Goal: Find specific page/section: Find specific page/section

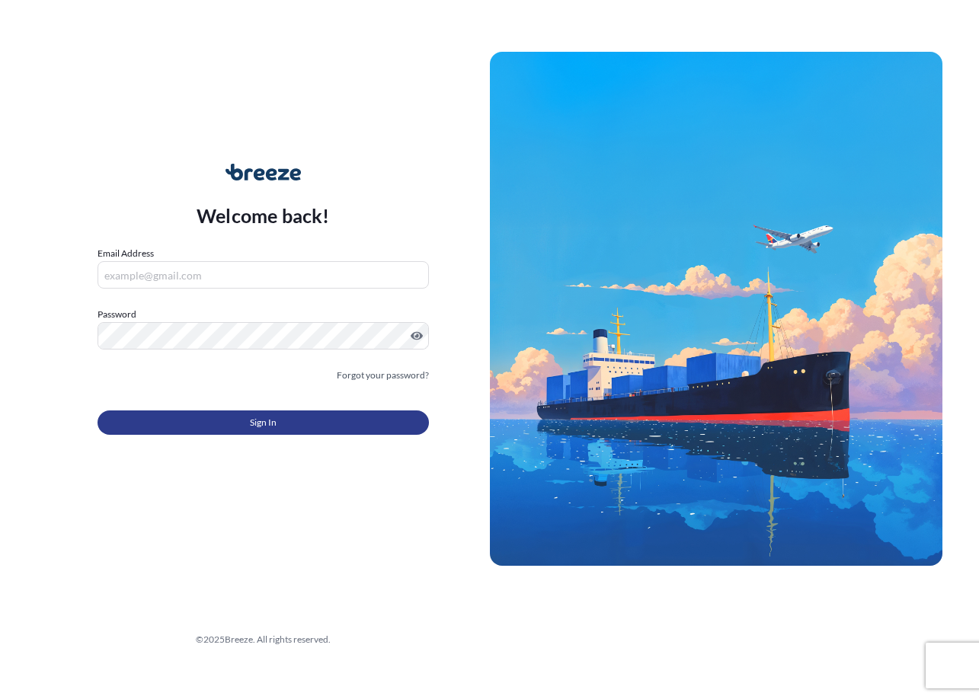
type input "[EMAIL_ADDRESS][DOMAIN_NAME]"
click at [270, 423] on span "Sign In" at bounding box center [263, 422] width 27 height 15
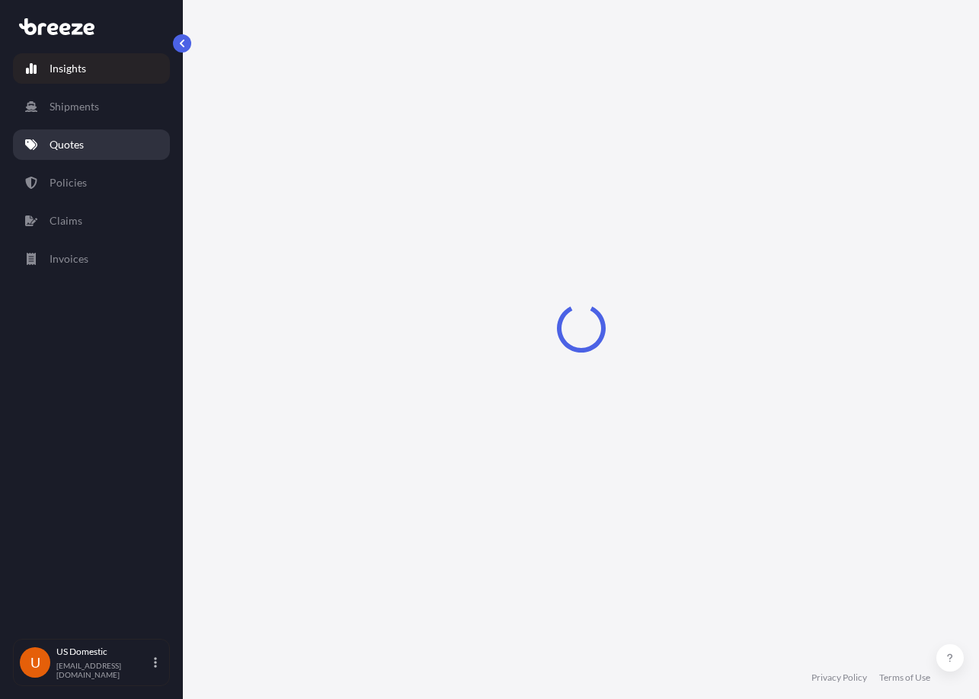
click at [83, 135] on link "Quotes" at bounding box center [91, 144] width 157 height 30
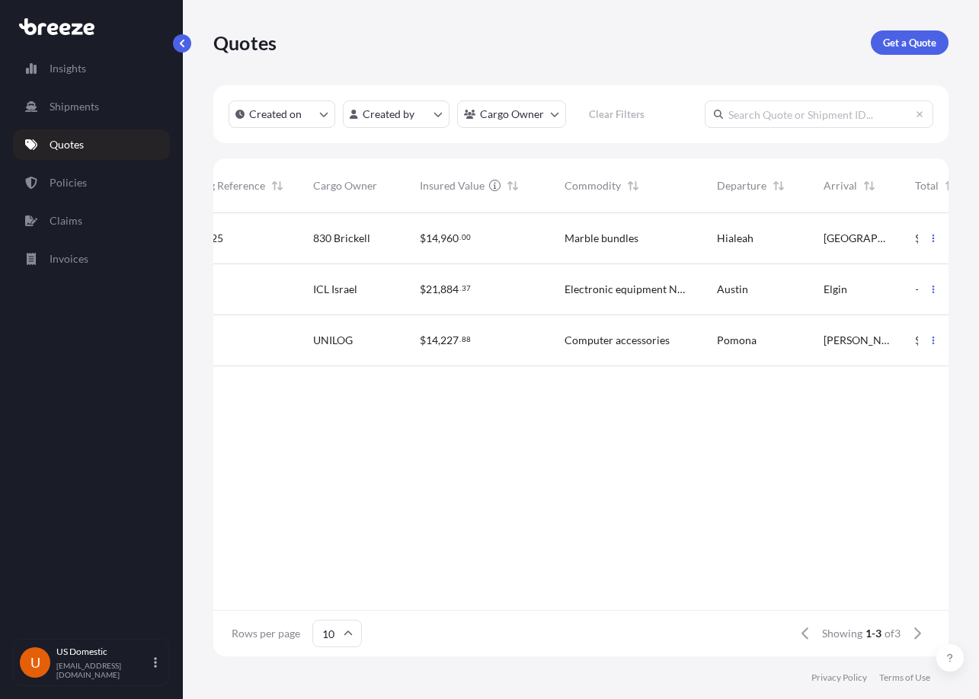
scroll to position [0, 552]
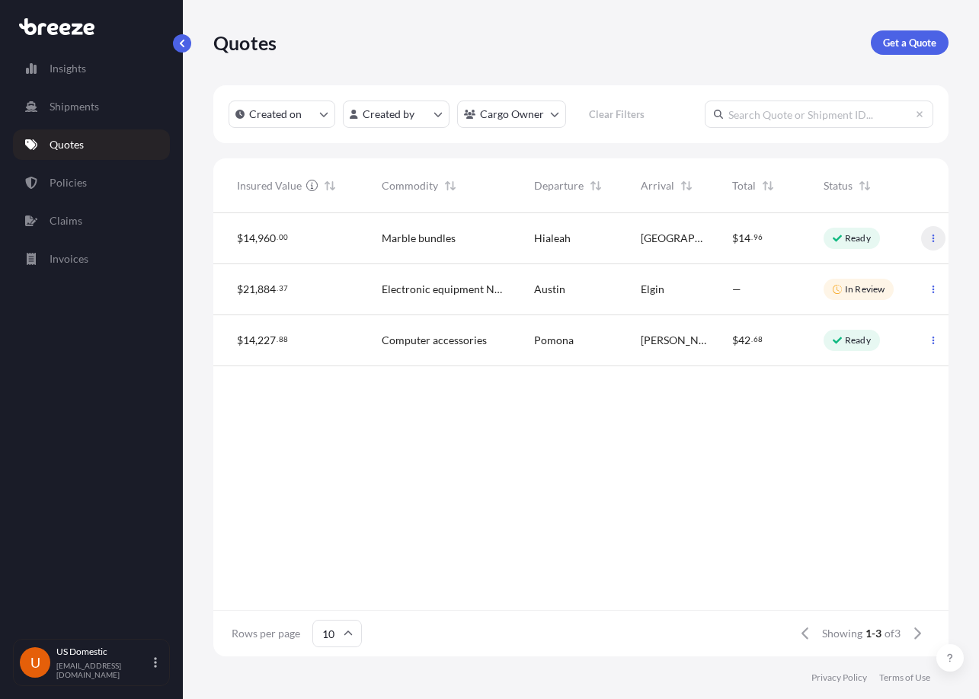
click at [937, 238] on button "button" at bounding box center [933, 238] width 24 height 24
click at [83, 94] on link "Shipments" at bounding box center [91, 106] width 157 height 30
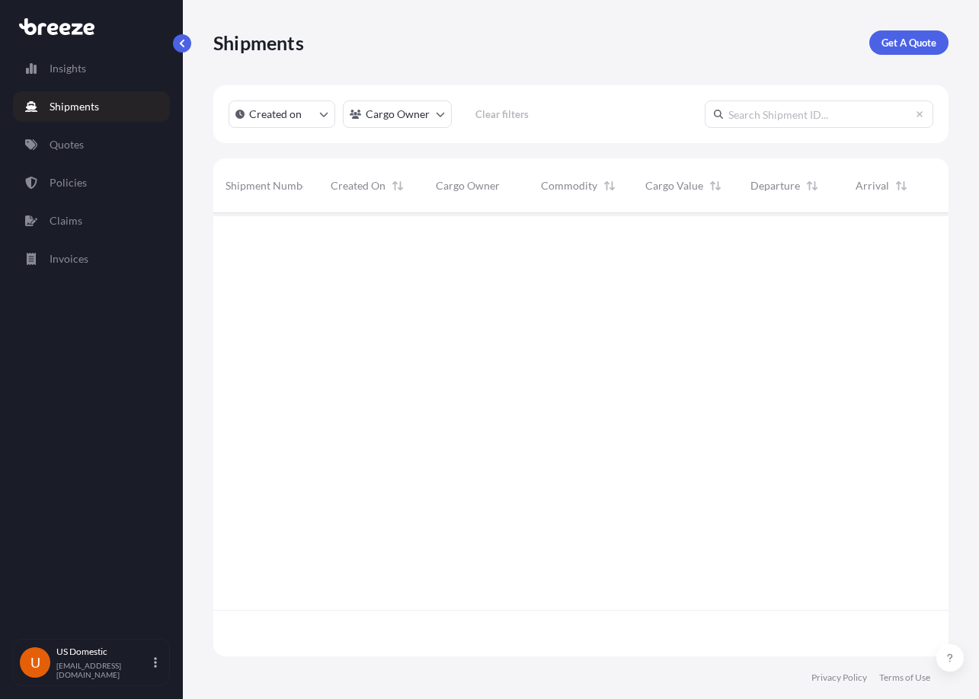
scroll to position [487, 723]
click at [812, 118] on input "text" at bounding box center [818, 114] width 228 height 27
paste input "CERAMIC, MARBLE AND GRANITE SLABS AND BLOCKS ARE INSURED:"
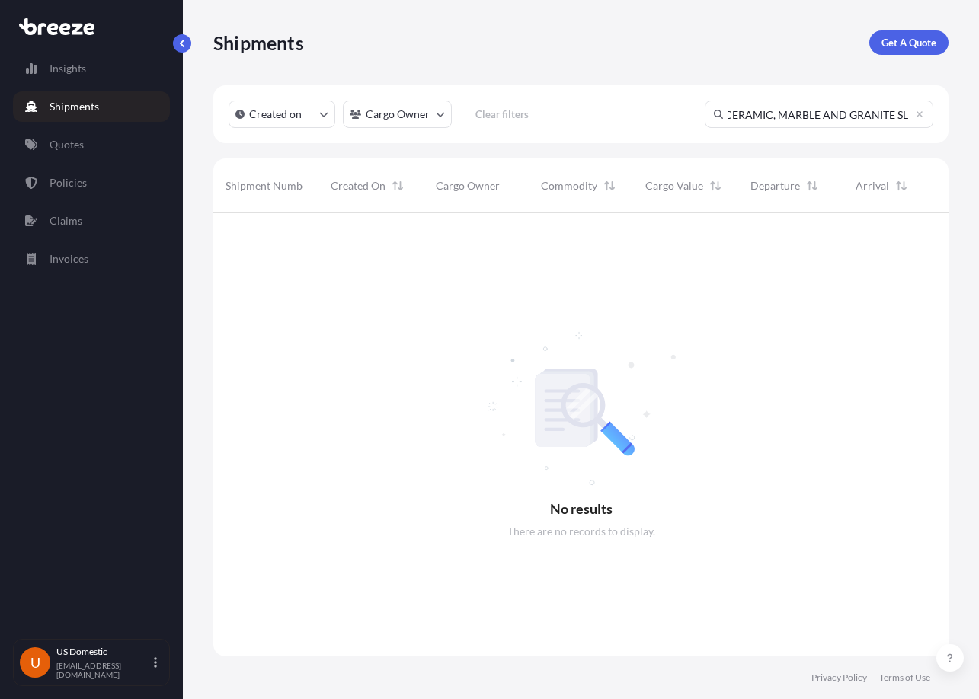
scroll to position [0, 0]
type input "C"
